Goal: Information Seeking & Learning: Learn about a topic

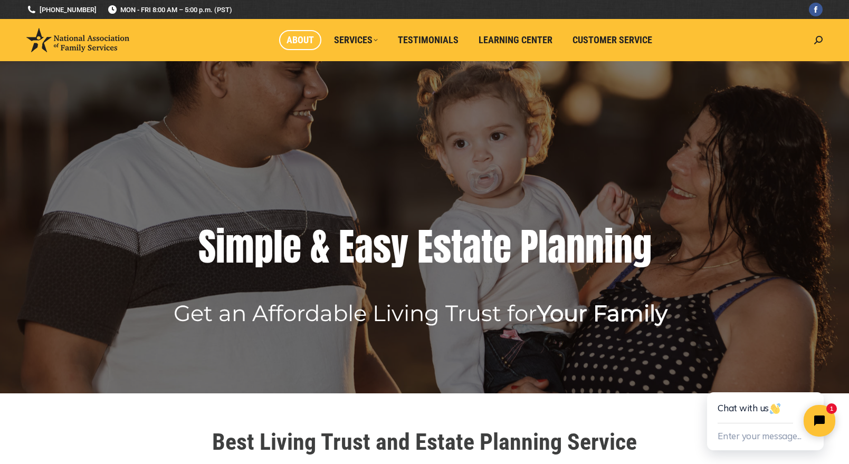
click at [298, 41] on span "About" at bounding box center [299, 40] width 27 height 12
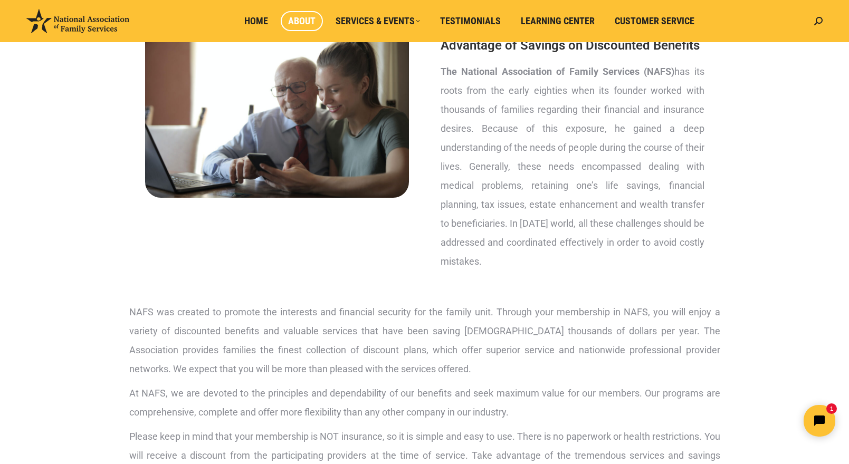
scroll to position [138, 0]
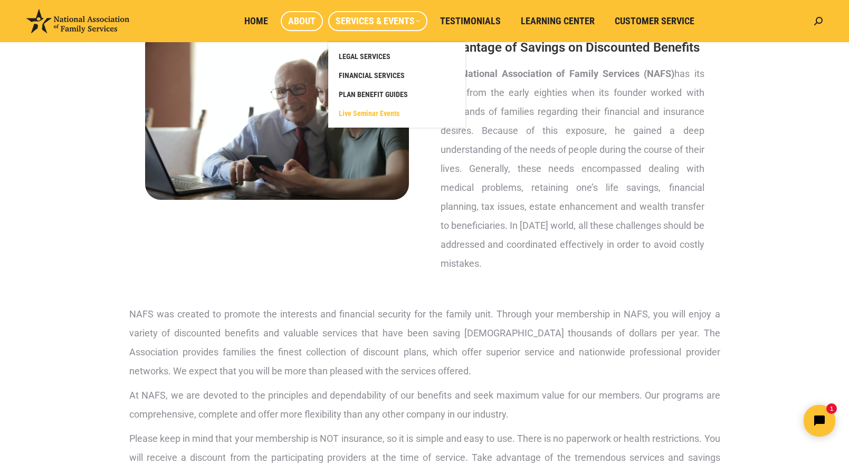
click at [369, 116] on span "Live Seminar Events" at bounding box center [369, 113] width 61 height 9
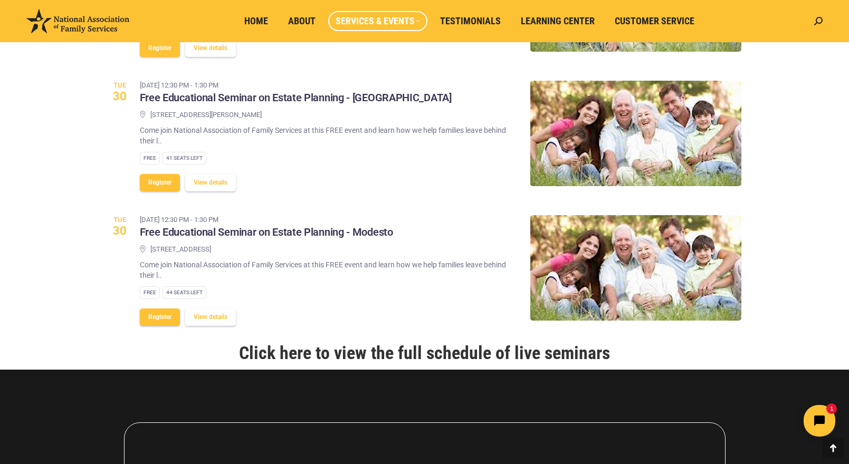
scroll to position [1144, 0]
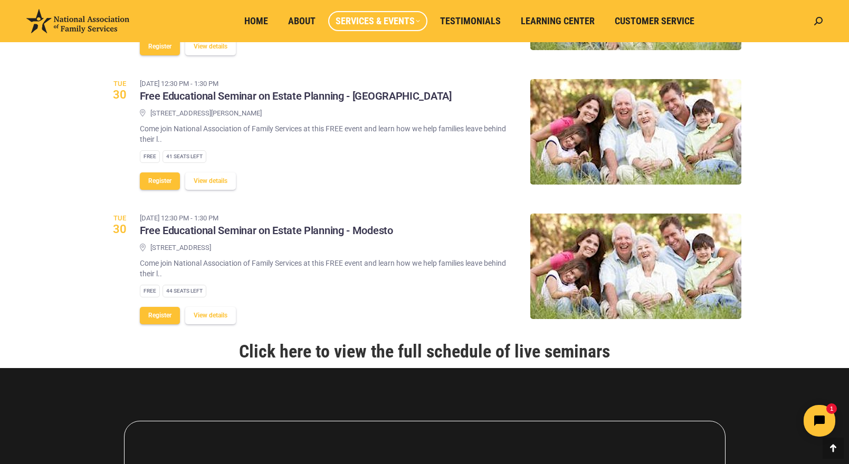
click at [400, 346] on link "Click here to view the full schedule of live seminars" at bounding box center [424, 351] width 371 height 21
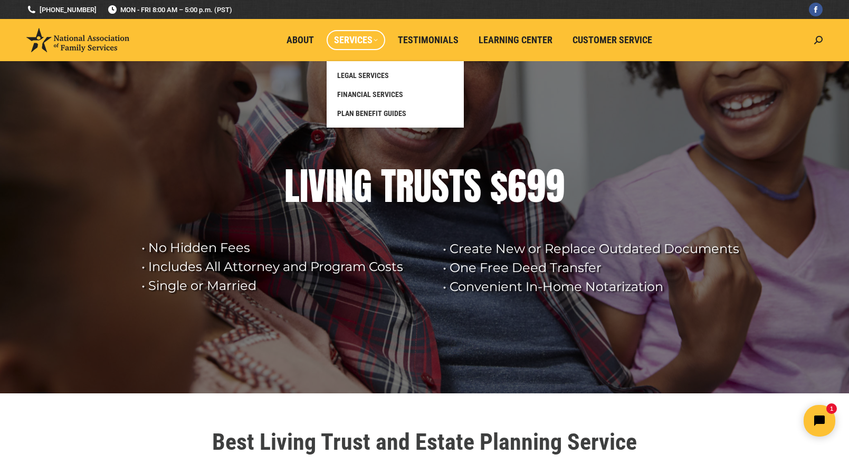
click at [354, 41] on span "Services" at bounding box center [356, 40] width 44 height 12
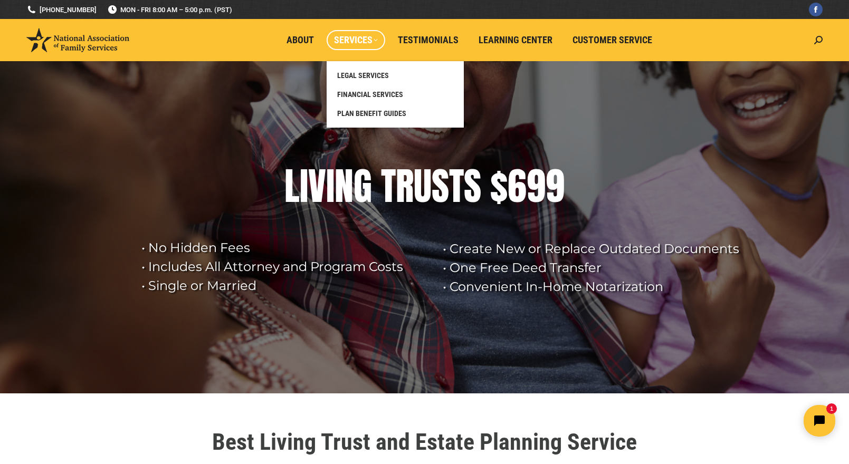
click at [377, 41] on span "Services" at bounding box center [356, 40] width 44 height 12
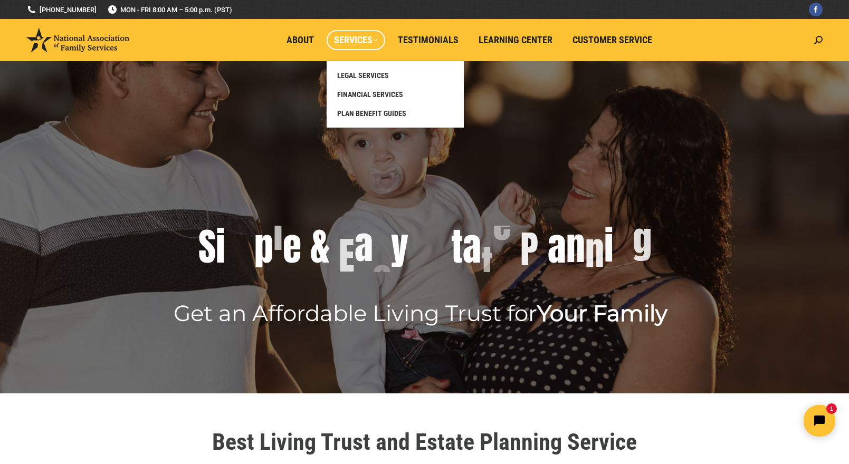
click at [349, 42] on span "Services" at bounding box center [356, 40] width 44 height 12
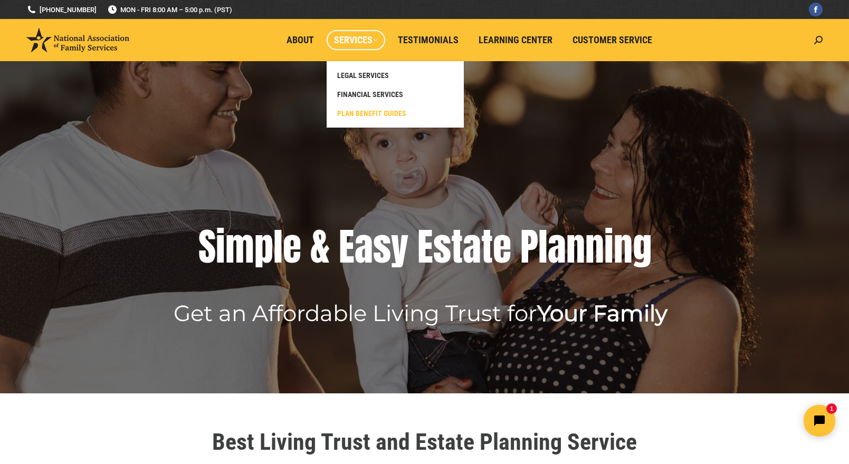
click at [350, 112] on span "PLAN BENEFIT GUIDES" at bounding box center [371, 113] width 69 height 9
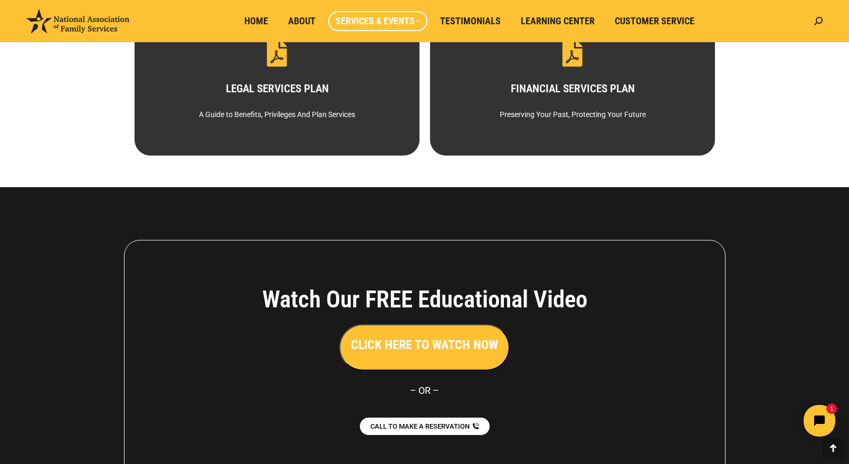
scroll to position [252, 0]
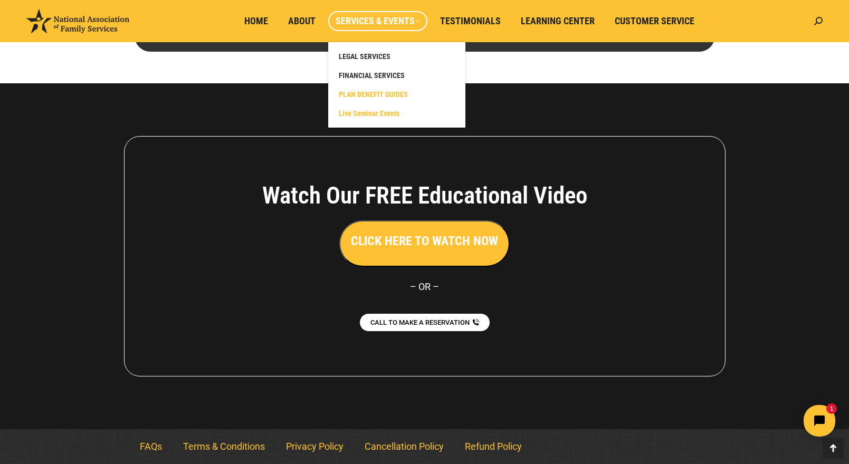
click at [361, 113] on span "Live Seminar Events" at bounding box center [369, 113] width 61 height 9
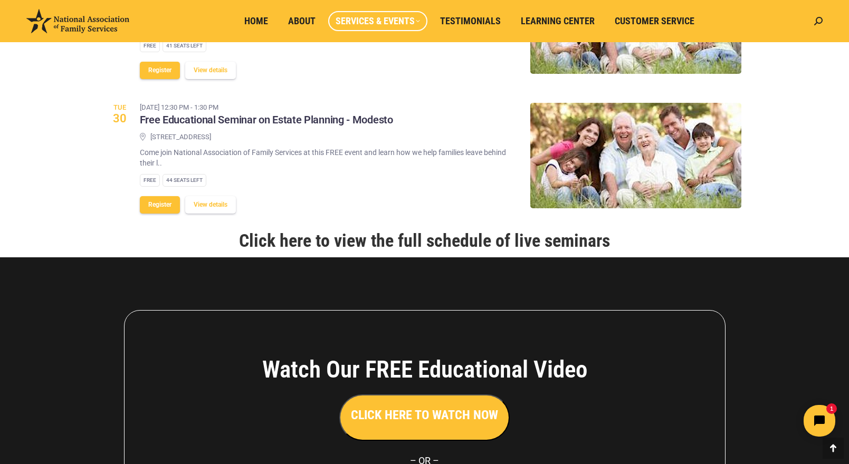
scroll to position [1237, 0]
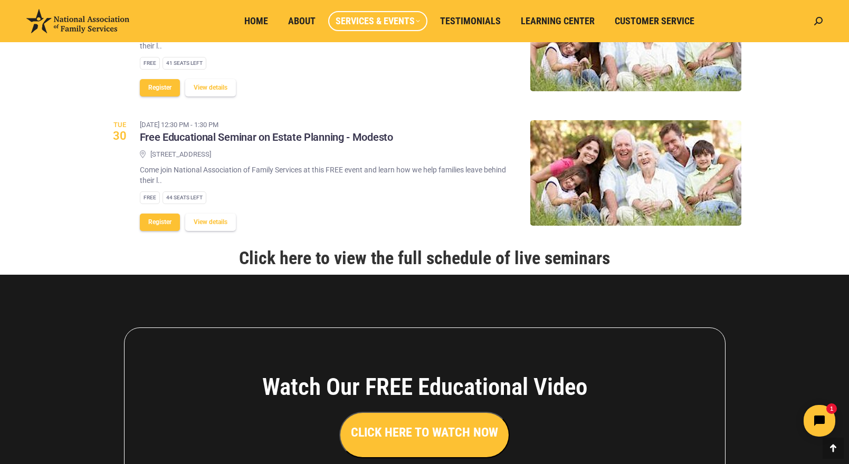
click at [360, 252] on link "Click here to view the full schedule of live seminars" at bounding box center [424, 257] width 371 height 21
